Goal: Task Accomplishment & Management: Complete application form

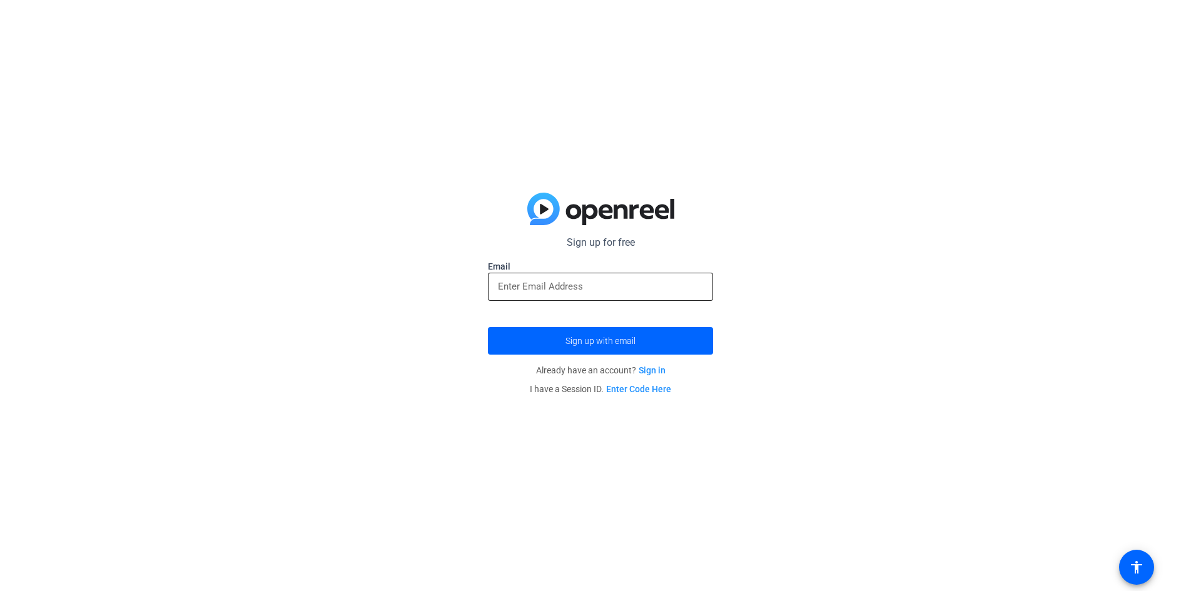
click at [635, 285] on input "email" at bounding box center [600, 286] width 205 height 15
click at [629, 341] on span "Sign up with email" at bounding box center [600, 341] width 70 height 0
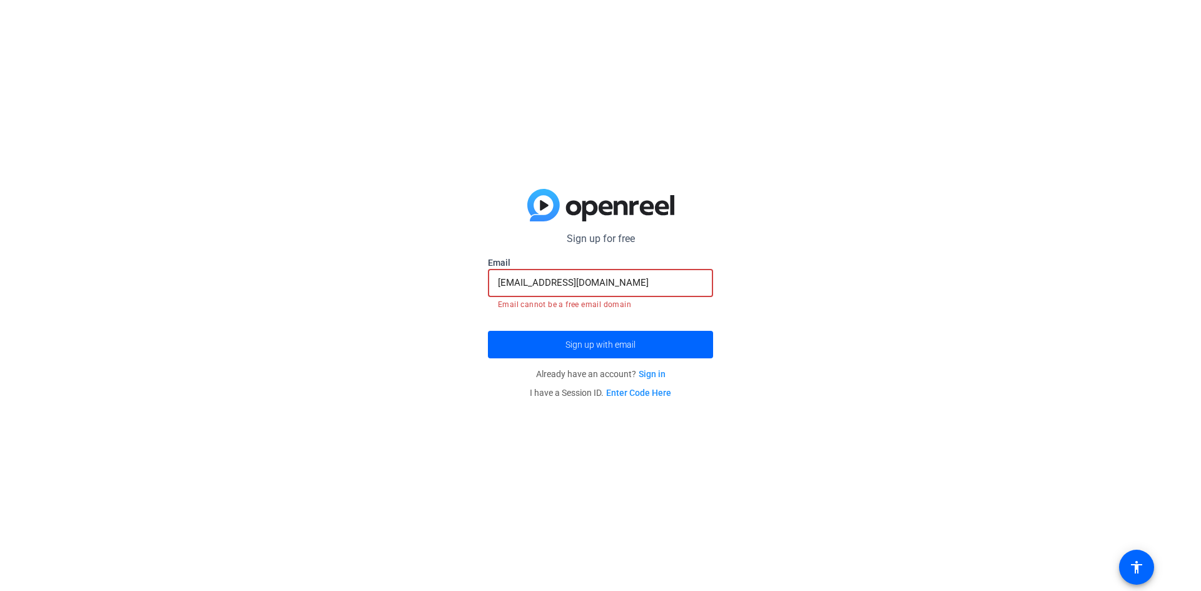
drag, startPoint x: 622, startPoint y: 281, endPoint x: 397, endPoint y: 250, distance: 227.3
click at [397, 252] on div "Sign up for free siddhukeethas@gmail.com Email siddhukeethas@gmail.com Email ca…" at bounding box center [600, 295] width 1201 height 591
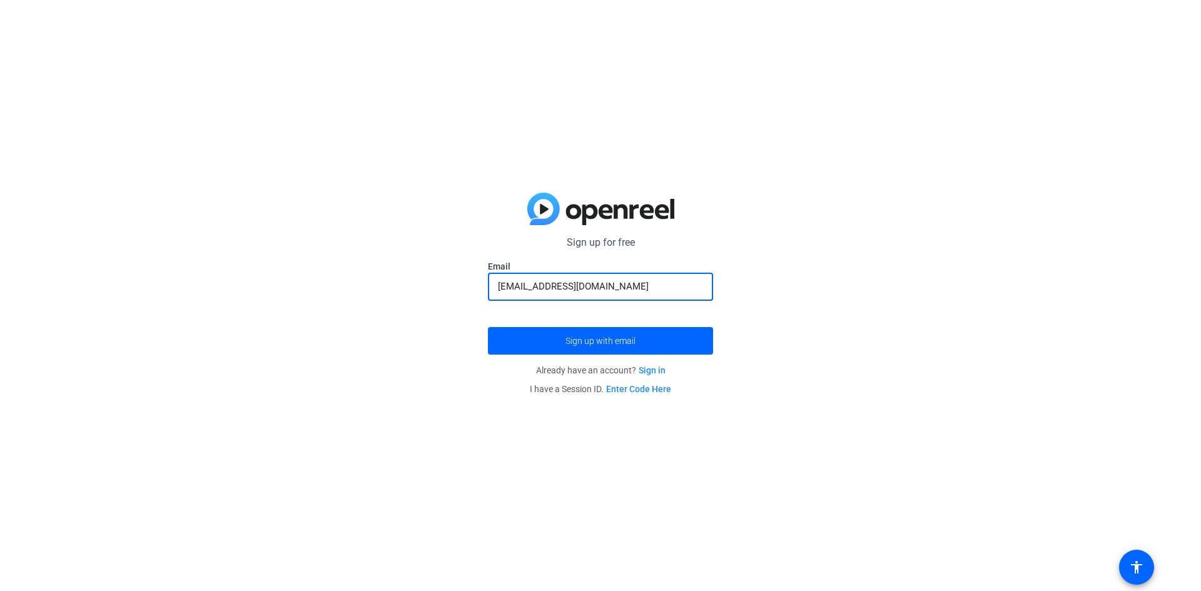
type input "[EMAIL_ADDRESS][DOMAIN_NAME]"
click at [488, 327] on button "Sign up with email" at bounding box center [600, 341] width 225 height 28
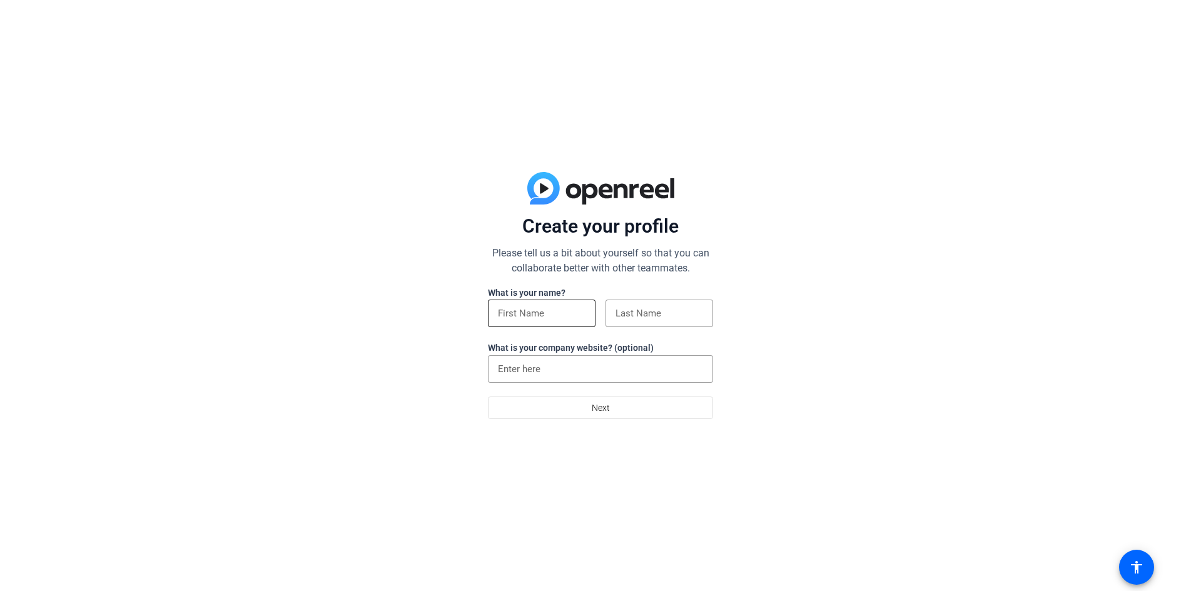
click at [549, 310] on input at bounding box center [542, 313] width 88 height 15
type input "Saidababu"
type input "[PERSON_NAME]"
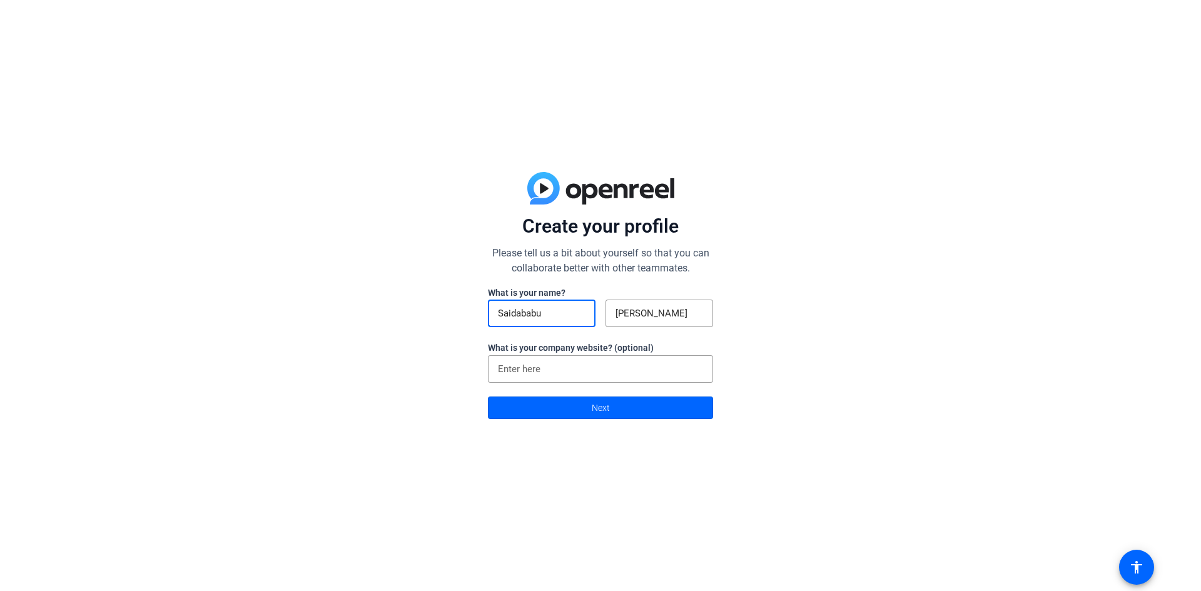
click at [549, 307] on input "Saidababu" at bounding box center [542, 313] width 88 height 15
type input "Sai"
drag, startPoint x: 947, startPoint y: 365, endPoint x: 931, endPoint y: 368, distance: 16.6
click at [947, 365] on div "Create your profile Please tell us a bit about yourself so that you can collabo…" at bounding box center [600, 295] width 1201 height 591
click at [598, 378] on div at bounding box center [600, 369] width 205 height 28
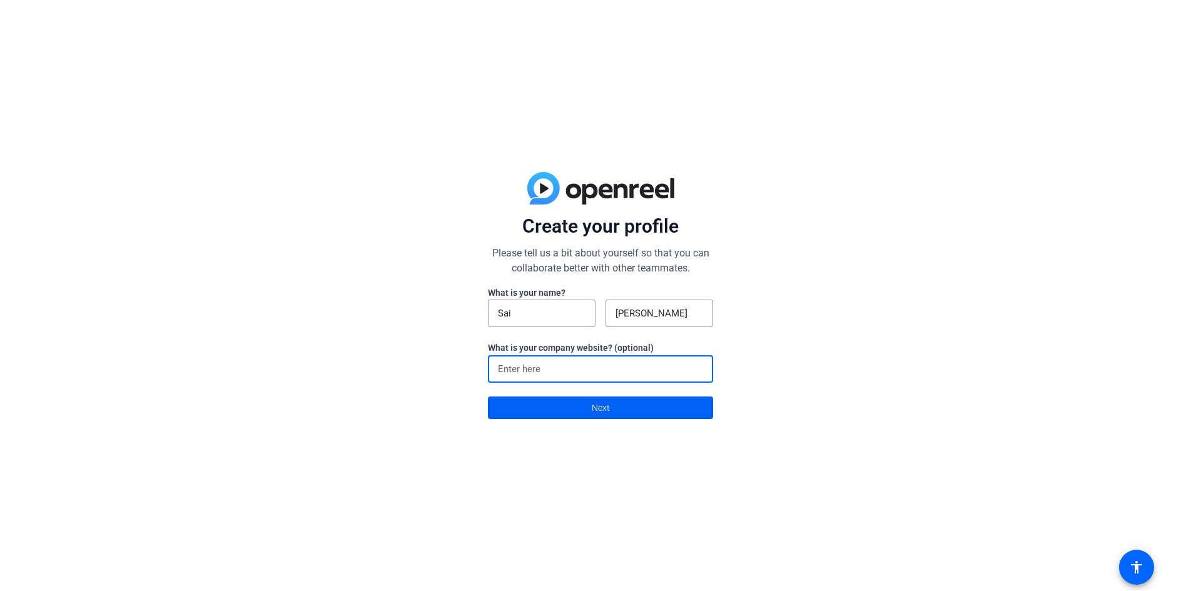
click at [603, 405] on span "Next" at bounding box center [601, 408] width 18 height 24
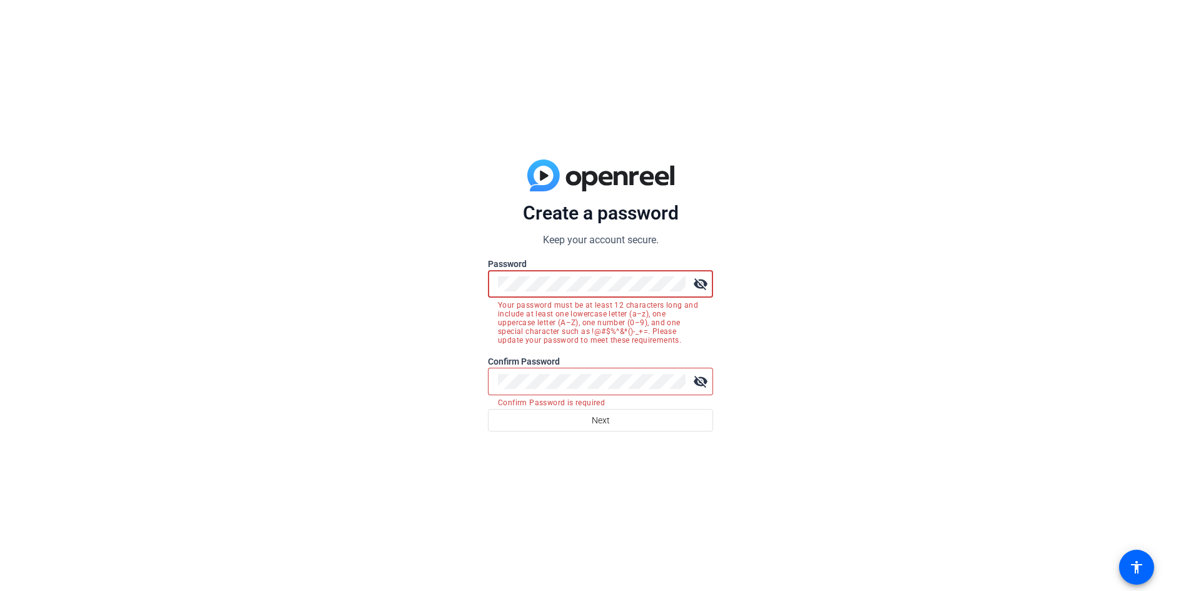
click at [455, 291] on div "Create a password Keep your account secure. Password visibility_off Your passwo…" at bounding box center [600, 295] width 1201 height 591
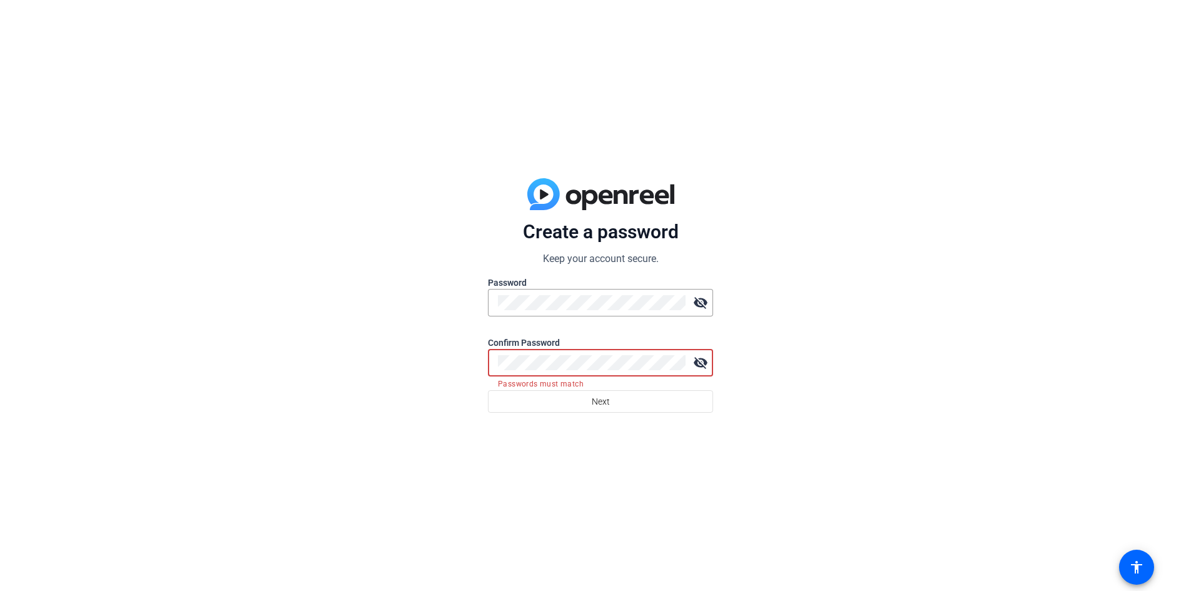
click at [344, 308] on div "Create a password Keep your account secure. Password visibility_off Confirm Pas…" at bounding box center [600, 295] width 1201 height 591
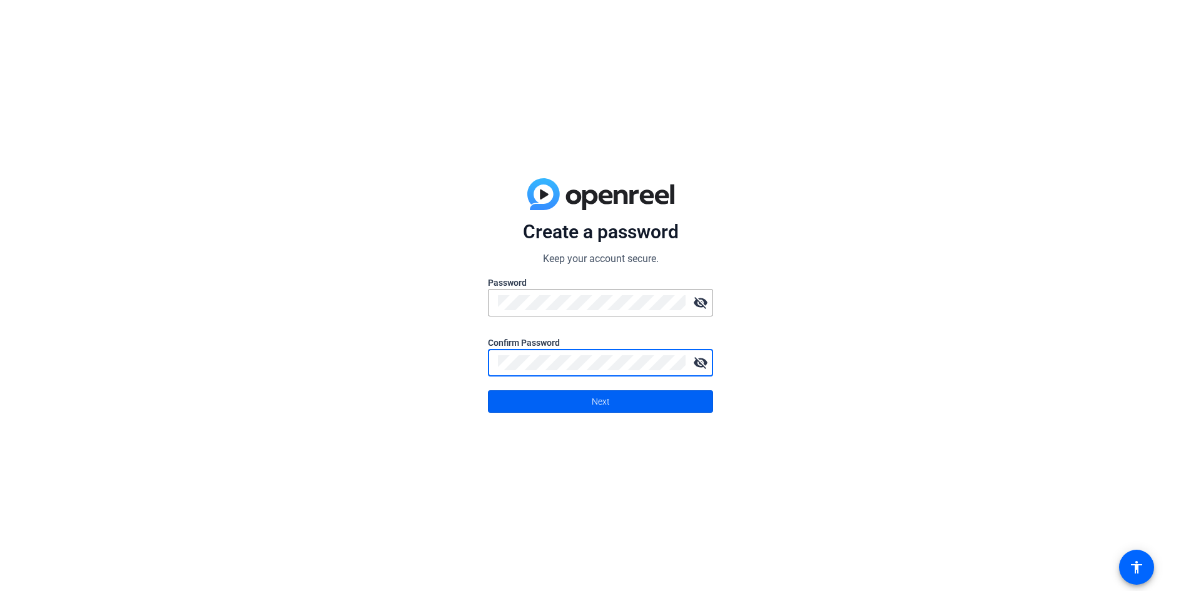
click at [584, 400] on span at bounding box center [600, 402] width 224 height 30
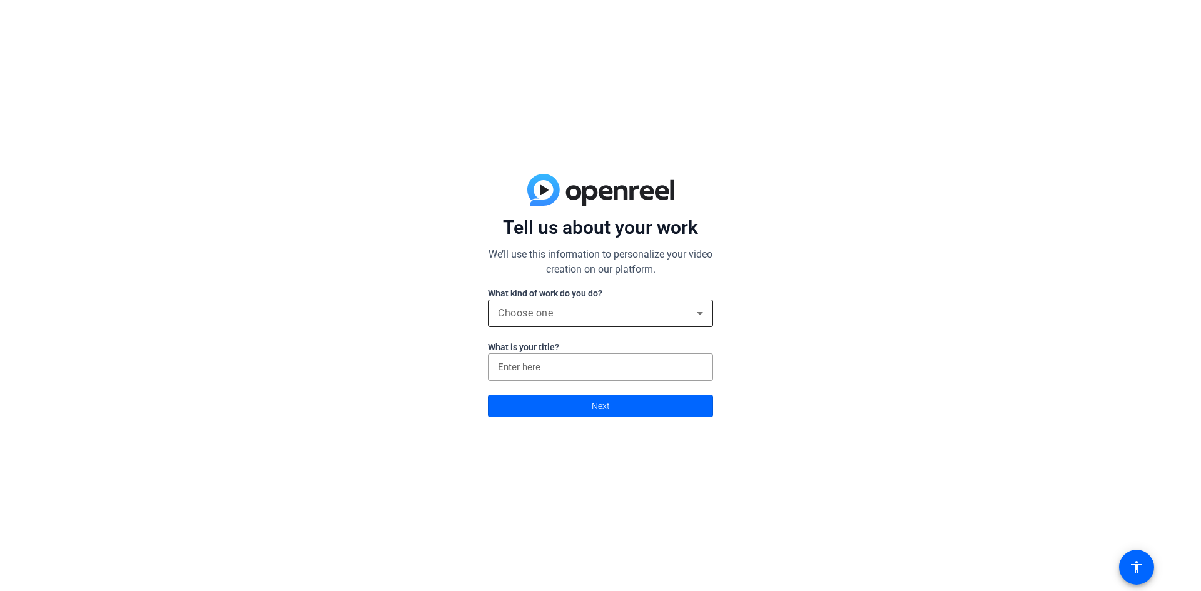
click at [584, 318] on div "Choose one" at bounding box center [597, 313] width 199 height 15
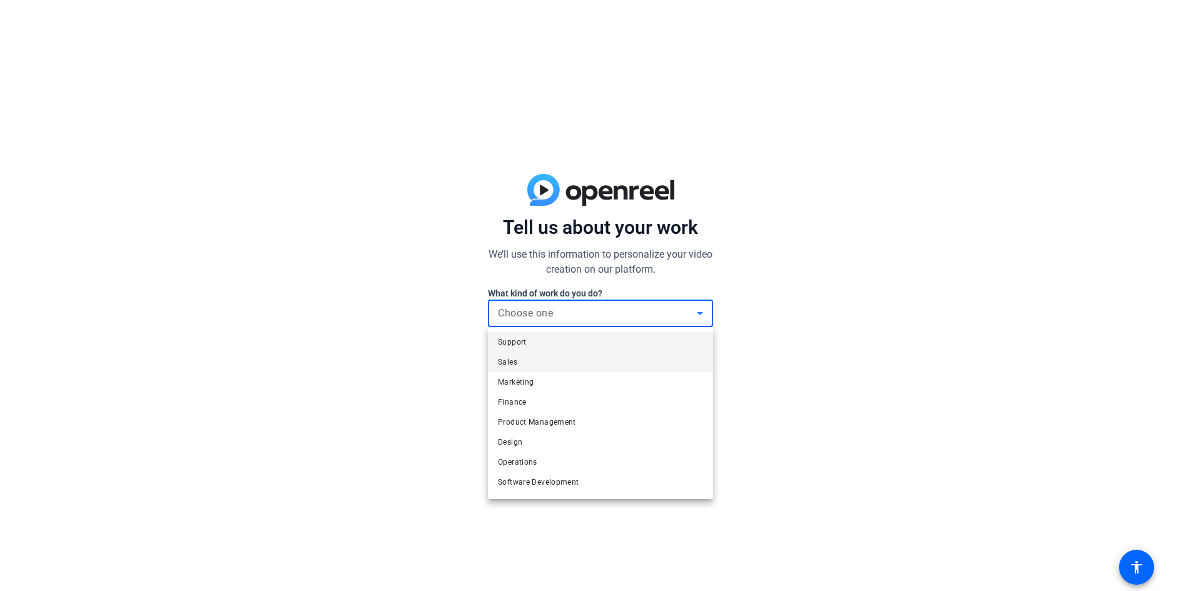
click at [537, 362] on mat-option "Sales" at bounding box center [600, 362] width 225 height 20
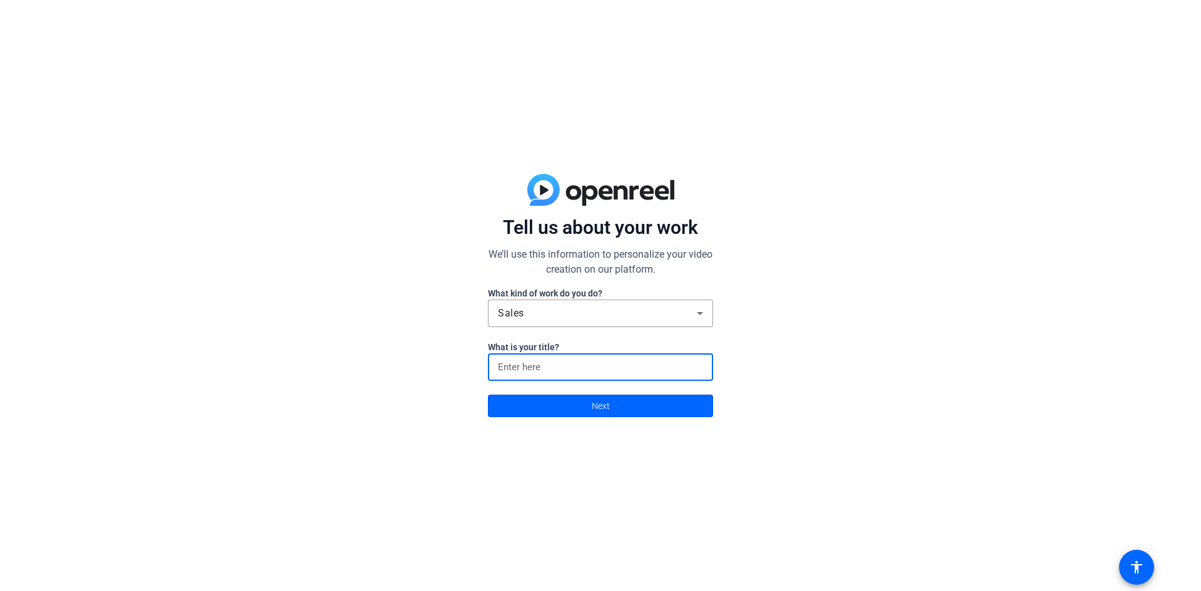
click at [534, 362] on input at bounding box center [600, 367] width 205 height 15
type input "Manager"
click at [515, 400] on span at bounding box center [600, 406] width 224 height 30
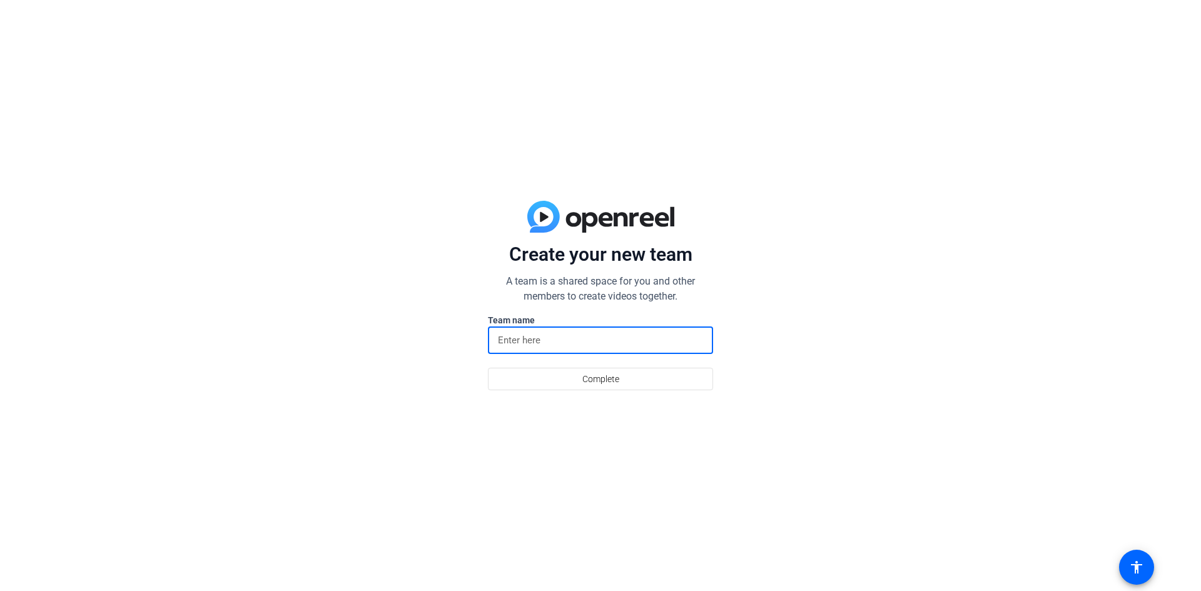
click at [537, 344] on input at bounding box center [600, 340] width 205 height 15
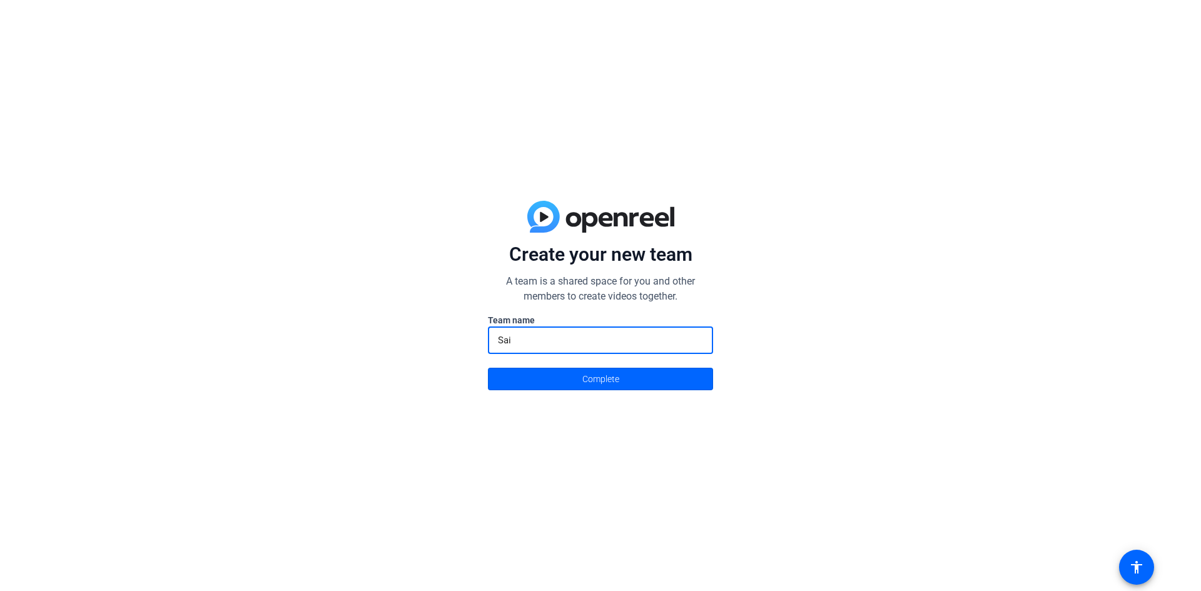
type input "Sai"
click at [545, 378] on span at bounding box center [600, 379] width 224 height 30
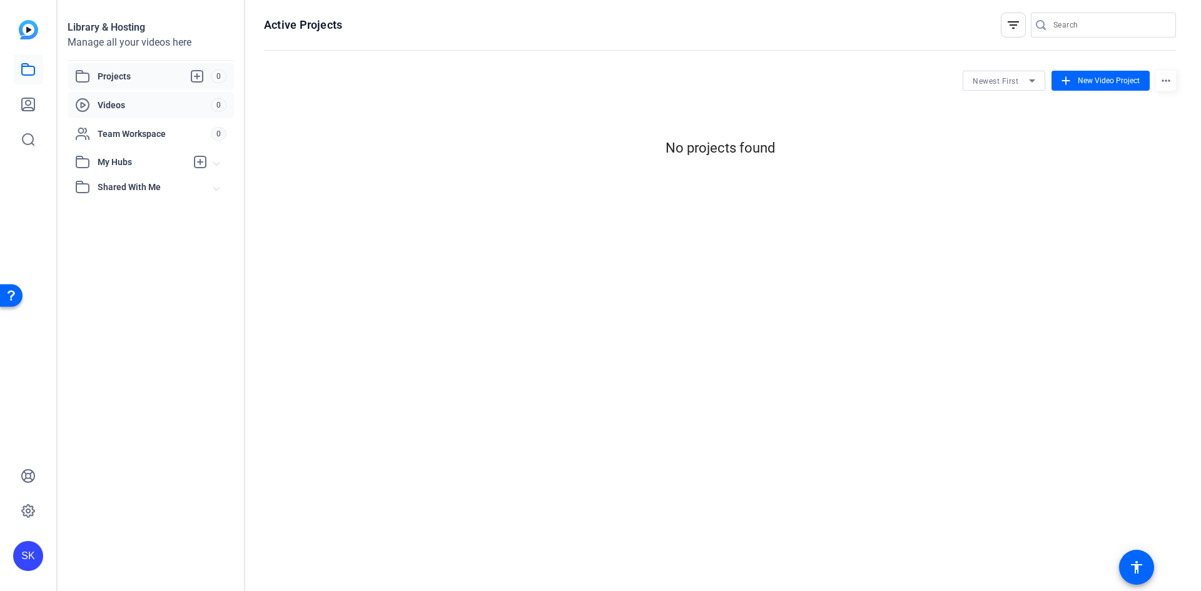
click at [134, 94] on div "Videos 0" at bounding box center [151, 105] width 166 height 26
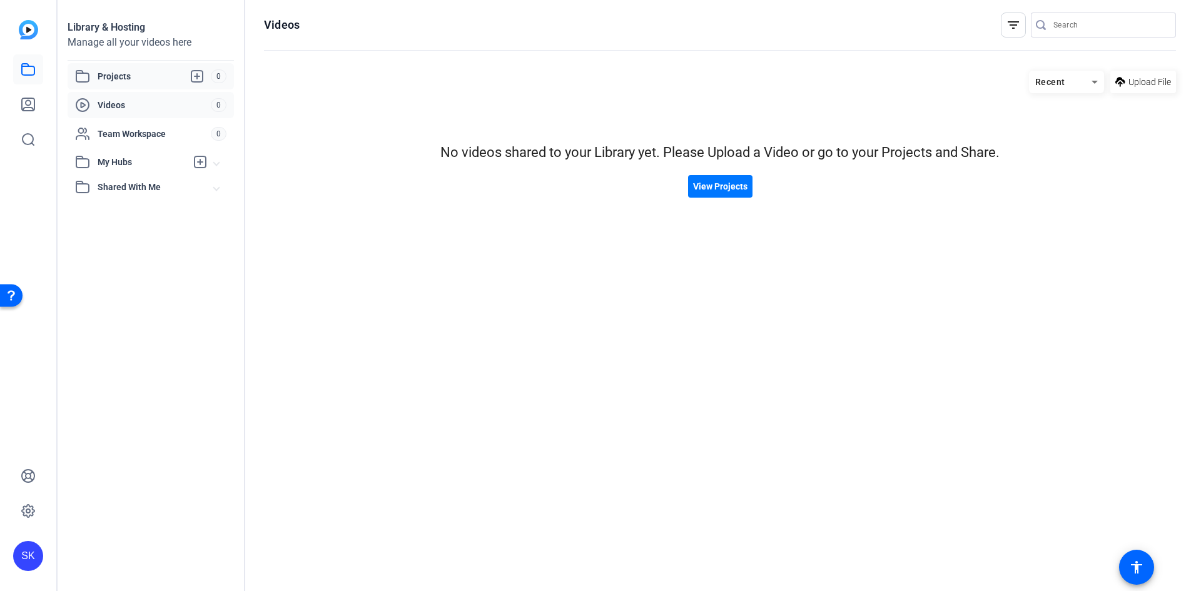
click at [166, 74] on span "Projects" at bounding box center [154, 76] width 113 height 15
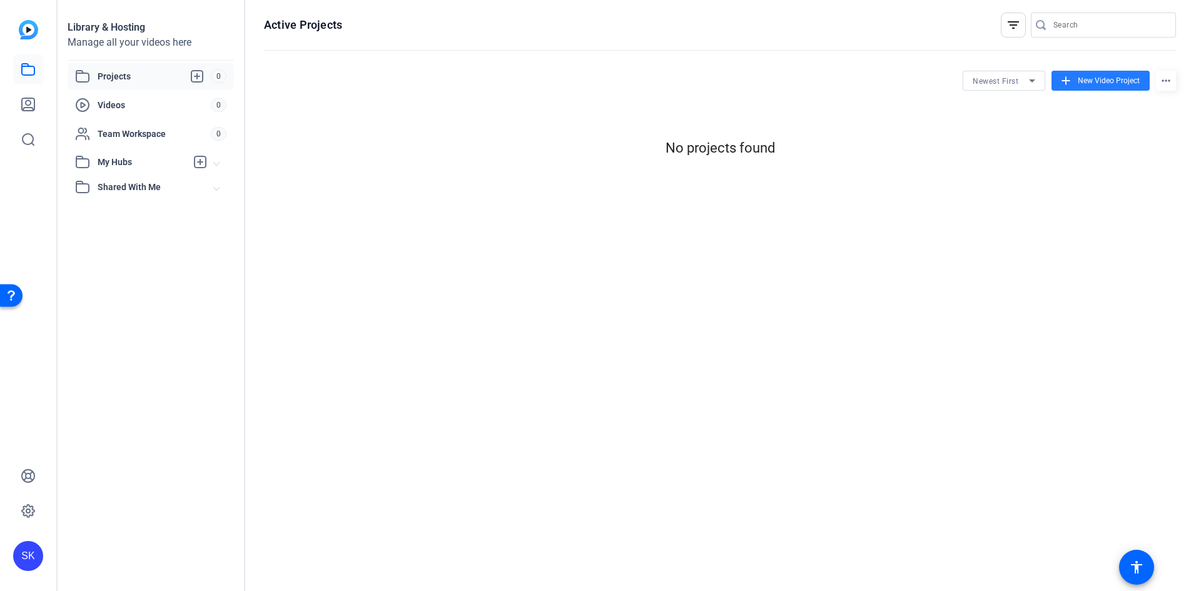
click at [1107, 76] on span "New Video Project" at bounding box center [1109, 80] width 62 height 11
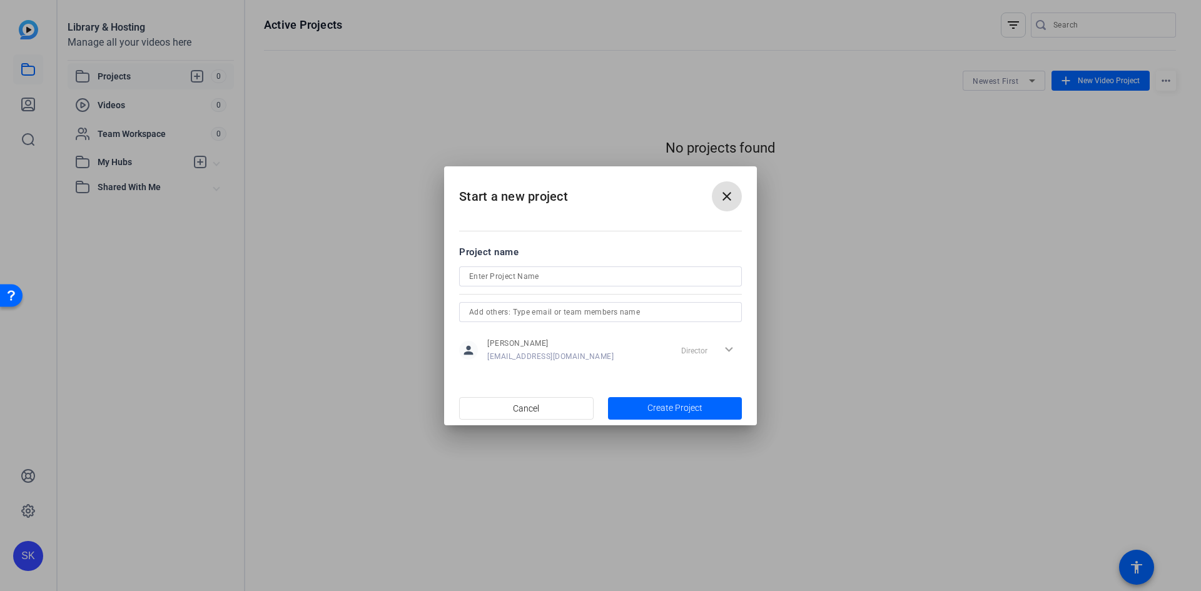
click at [614, 272] on input at bounding box center [600, 276] width 263 height 15
type input "Sai Test"
click at [635, 315] on input "text" at bounding box center [600, 312] width 263 height 15
click at [694, 404] on span "Create Project" at bounding box center [674, 408] width 55 height 13
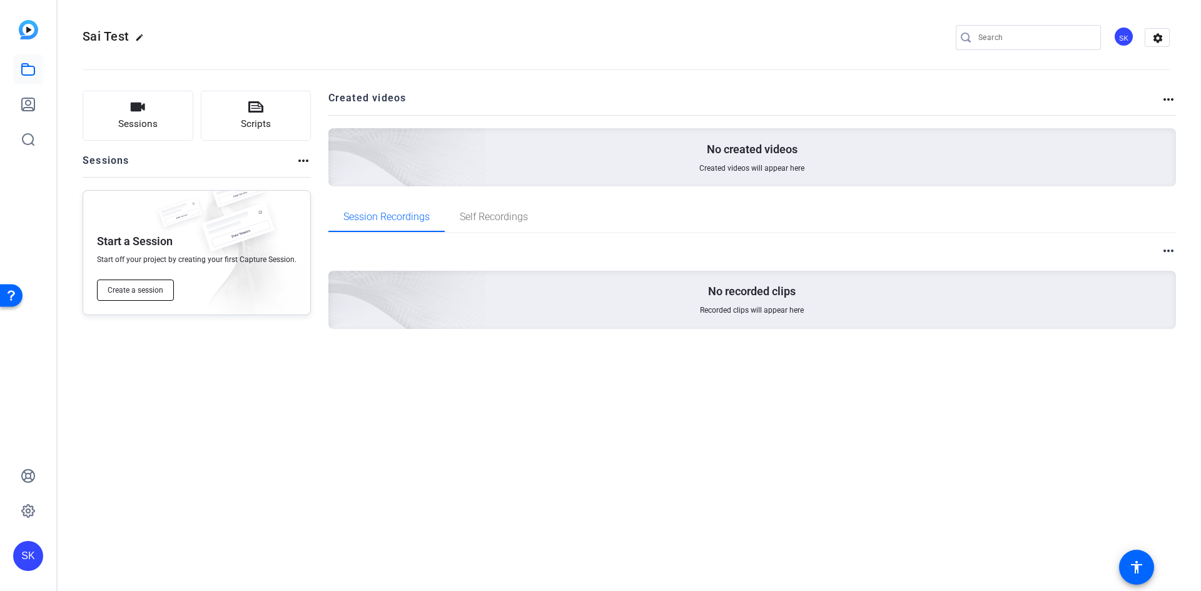
click at [158, 295] on button "Create a session" at bounding box center [135, 290] width 77 height 21
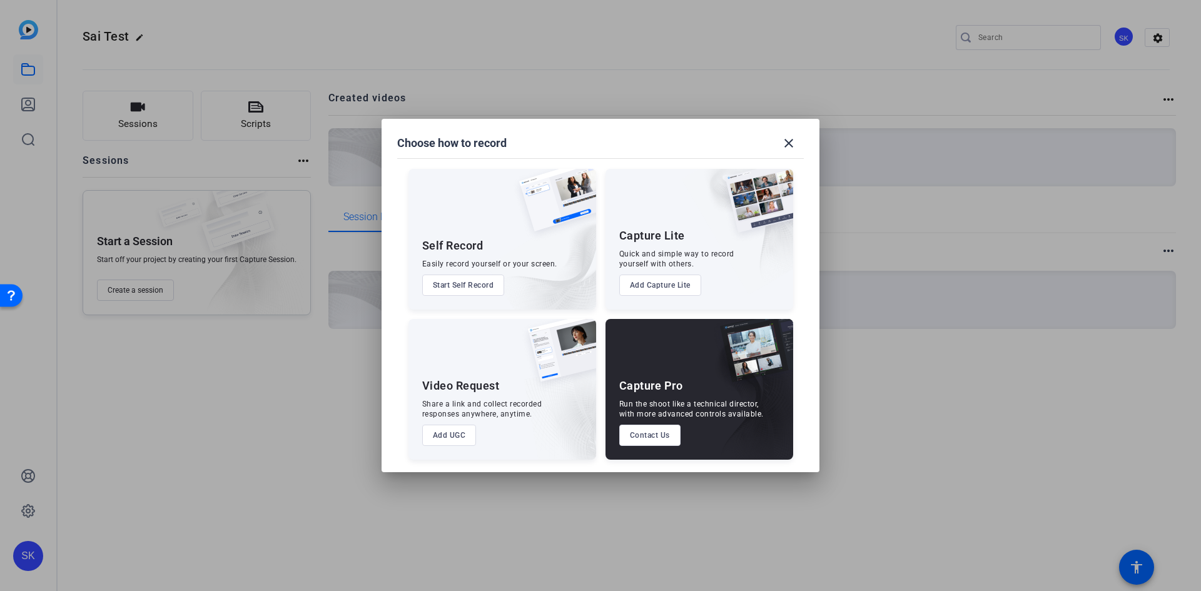
click at [467, 285] on button "Start Self Record" at bounding box center [463, 285] width 83 height 21
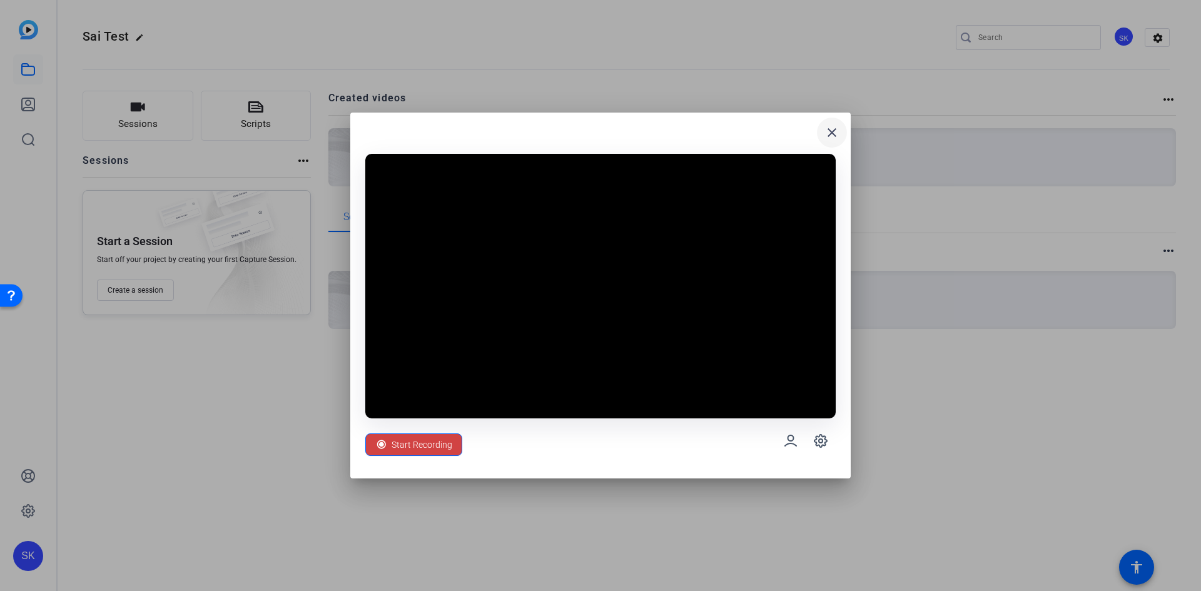
click at [832, 129] on mat-icon "close" at bounding box center [831, 132] width 15 height 15
